Goal: Information Seeking & Learning: Learn about a topic

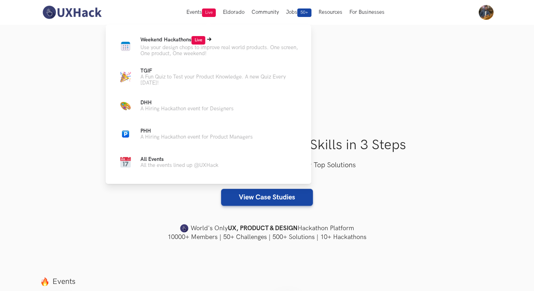
click at [177, 43] on p "Weekend Hackathons Live" at bounding box center [219, 40] width 159 height 8
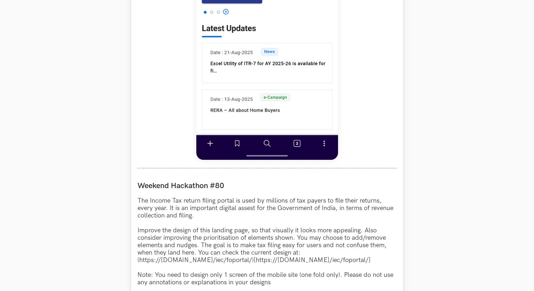
scroll to position [523, 0]
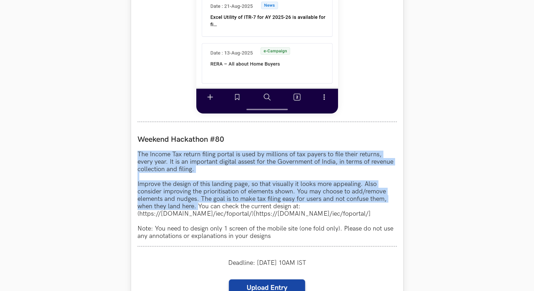
drag, startPoint x: 139, startPoint y: 154, endPoint x: 197, endPoint y: 208, distance: 79.9
click at [197, 208] on p "The Income Tax return filing portal is used by millions of tax payers to file t…" at bounding box center [266, 195] width 259 height 89
copy p "The Income Tax return filing portal is used by millions of tax payers to file t…"
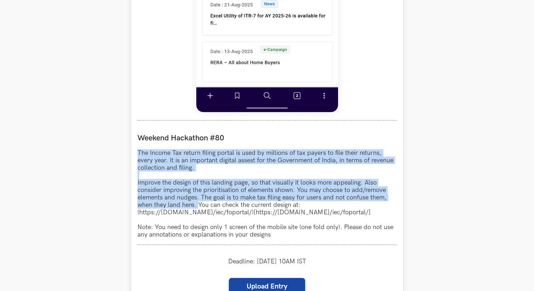
click at [338, 190] on p "The Income Tax return filing portal is used by millions of tax payers to file t…" at bounding box center [266, 193] width 259 height 89
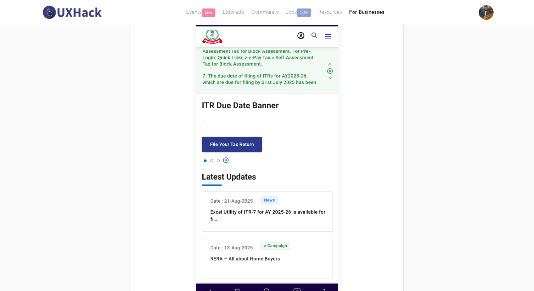
scroll to position [220, 0]
